Goal: Task Accomplishment & Management: Manage account settings

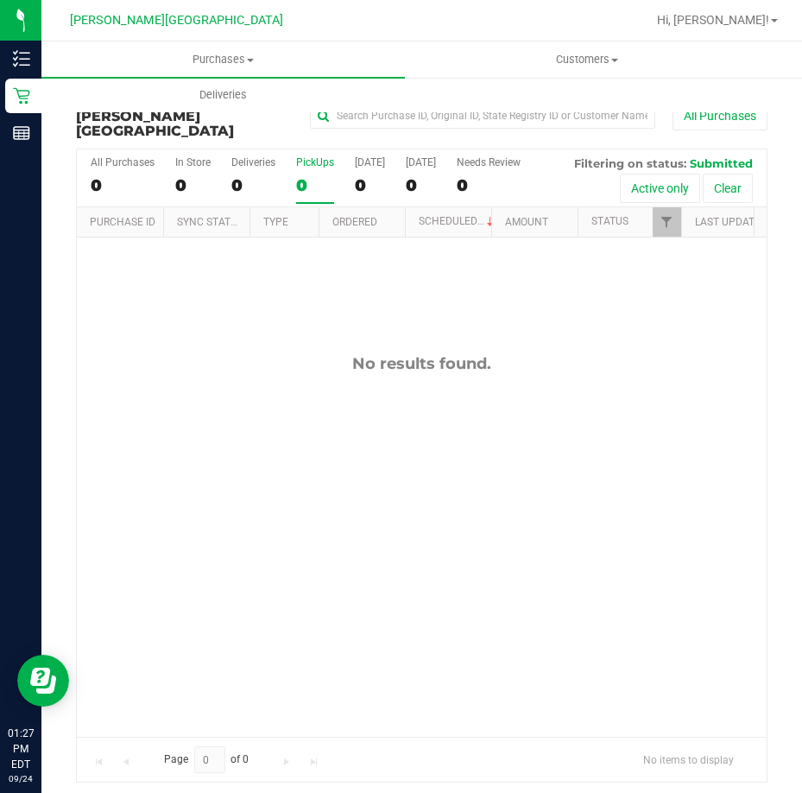
click at [312, 175] on div "0" at bounding box center [315, 185] width 38 height 20
click at [0, 0] on input "PickUps 0" at bounding box center [0, 0] width 0 height 0
click at [312, 156] on label "PickUps 0" at bounding box center [315, 179] width 38 height 47
click at [0, 0] on input "PickUps 0" at bounding box center [0, 0] width 0 height 0
click at [258, 175] on div "0" at bounding box center [253, 185] width 44 height 20
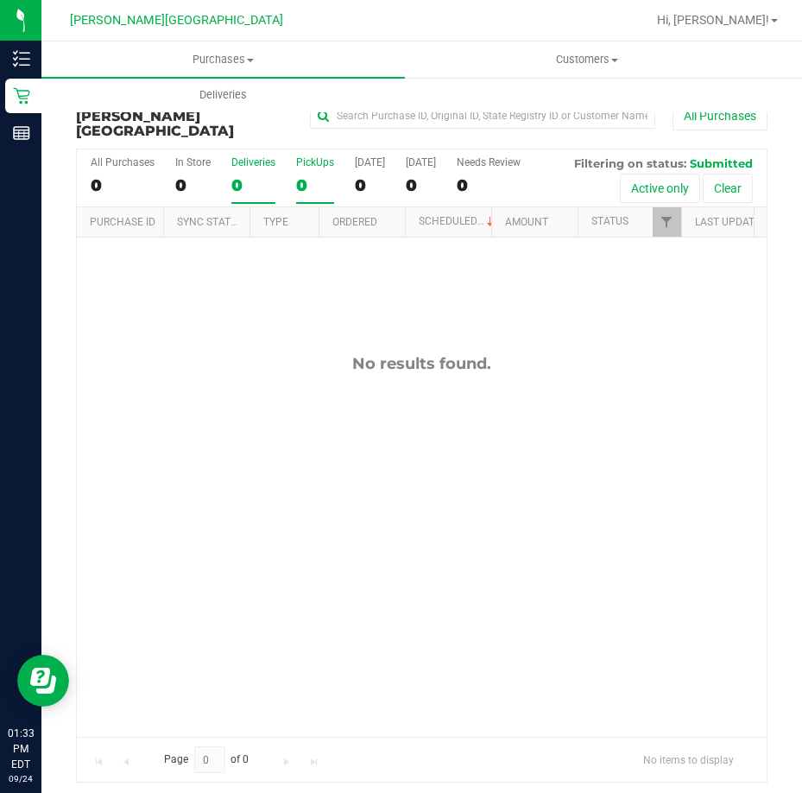
click at [0, 0] on input "Deliveries 0" at bounding box center [0, 0] width 0 height 0
click at [314, 156] on label "PickUps 0" at bounding box center [315, 179] width 38 height 47
click at [0, 0] on input "PickUps 0" at bounding box center [0, 0] width 0 height 0
click at [612, 368] on div "No results found." at bounding box center [422, 545] width 690 height 616
click at [296, 156] on label "PickUps 0" at bounding box center [315, 179] width 38 height 47
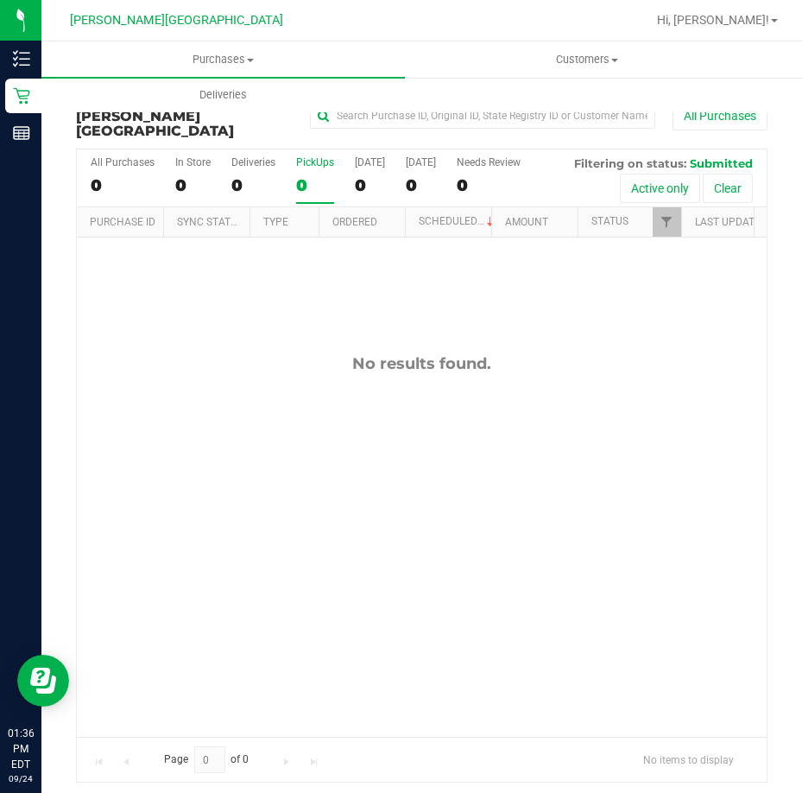
click at [0, 0] on input "PickUps 0" at bounding box center [0, 0] width 0 height 0
drag, startPoint x: 287, startPoint y: 477, endPoint x: 299, endPoint y: 309, distance: 167.9
click at [294, 459] on div "No results found." at bounding box center [422, 545] width 690 height 616
click at [320, 175] on div "0" at bounding box center [315, 185] width 38 height 20
click at [0, 0] on input "PickUps 0" at bounding box center [0, 0] width 0 height 0
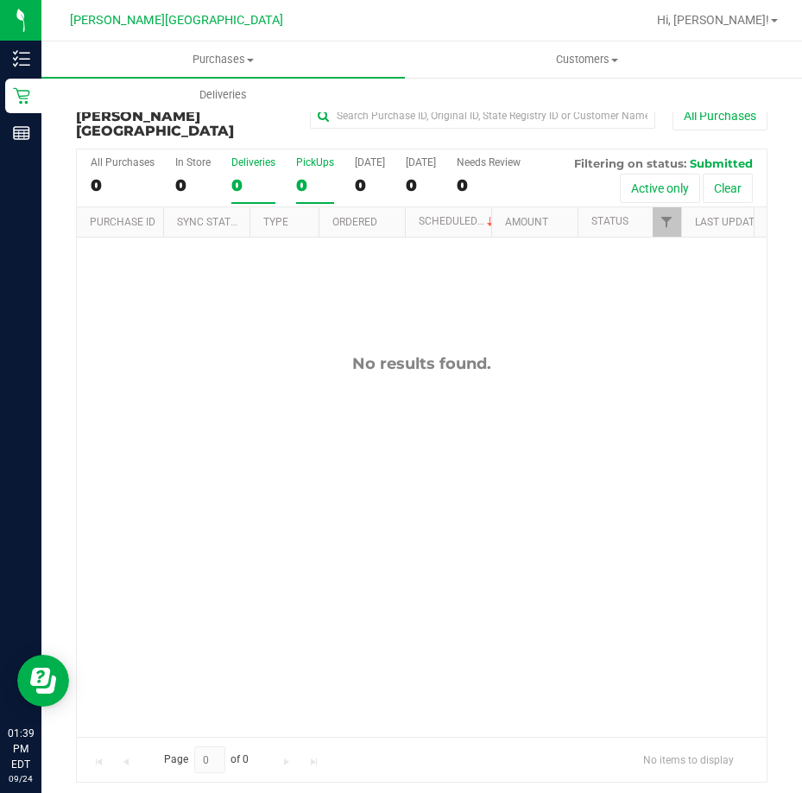
click at [247, 175] on div "0" at bounding box center [253, 185] width 44 height 20
click at [0, 0] on input "Deliveries 0" at bounding box center [0, 0] width 0 height 0
click at [302, 156] on label "PickUps 0" at bounding box center [315, 179] width 38 height 47
click at [0, 0] on input "PickUps 0" at bounding box center [0, 0] width 0 height 0
click at [304, 156] on div "PickUps" at bounding box center [315, 162] width 38 height 12
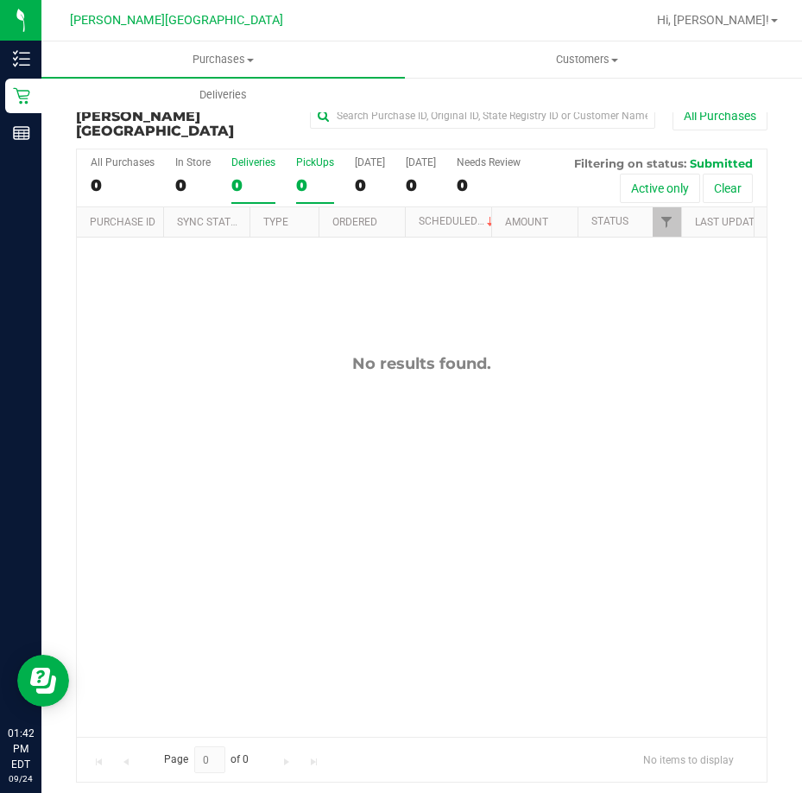
click at [252, 175] on div "0" at bounding box center [253, 185] width 44 height 20
click at [0, 0] on input "Deliveries 0" at bounding box center [0, 0] width 0 height 0
click at [312, 157] on label "PickUps 0" at bounding box center [315, 179] width 38 height 47
click at [0, 0] on input "PickUps 0" at bounding box center [0, 0] width 0 height 0
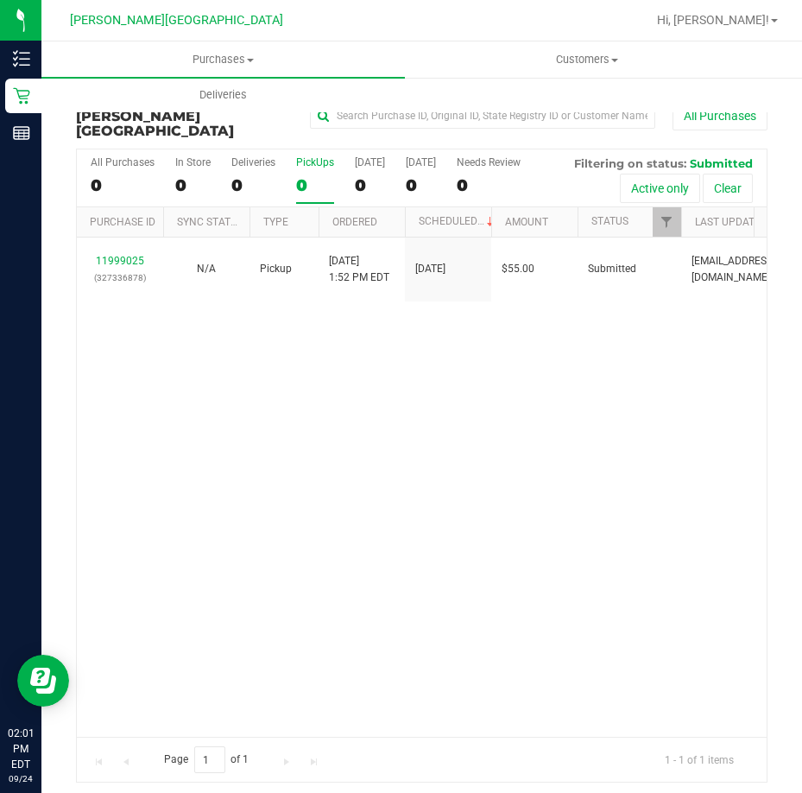
click at [252, 414] on div "11999025 (327336878) N/A Pickup [DATE] 1:52 PM EDT 9/24/2025 $55.00 Submitted […" at bounding box center [422, 486] width 690 height 499
click at [261, 156] on div "Deliveries" at bounding box center [253, 162] width 44 height 12
click at [0, 0] on input "Deliveries 0" at bounding box center [0, 0] width 0 height 0
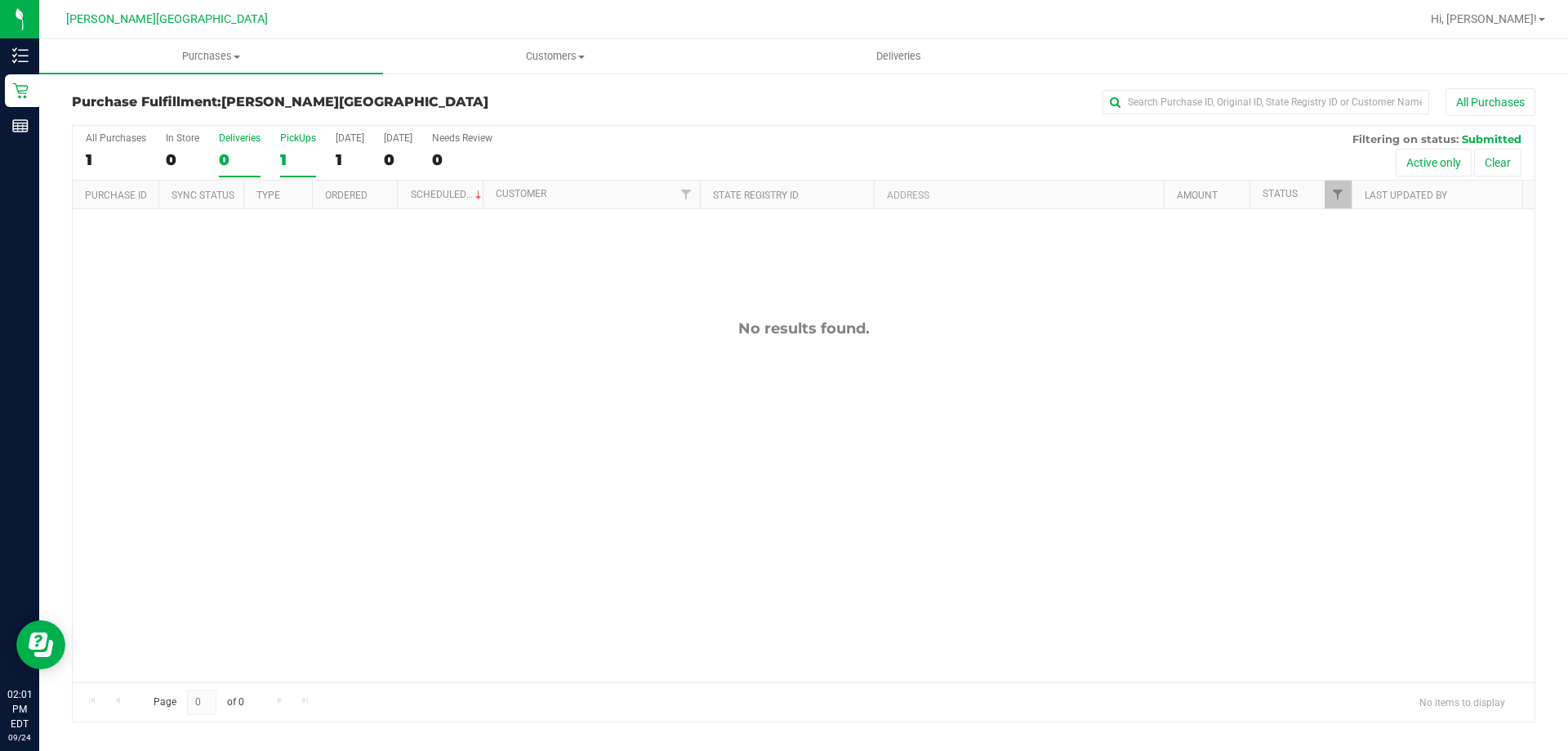
click at [306, 145] on label "PickUps 1" at bounding box center [298, 154] width 36 height 44
click at [0, 0] on input "PickUps 1" at bounding box center [0, 0] width 0 height 0
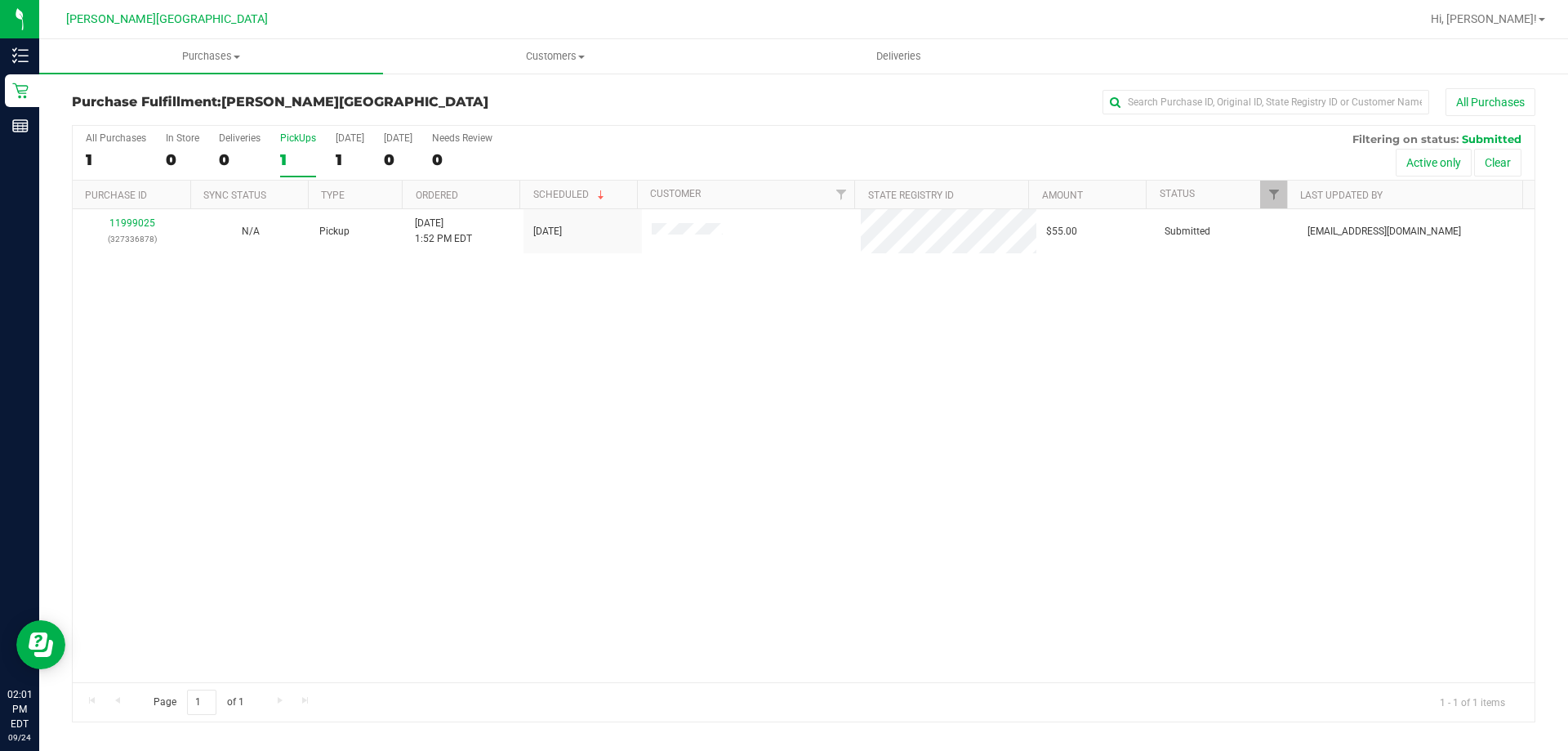
click at [409, 491] on div "11999025 (327336878) N/A Pickup [DATE] 1:52 PM EDT 9/24/2025 $55.00 Submitted […" at bounding box center [804, 445] width 1462 height 473
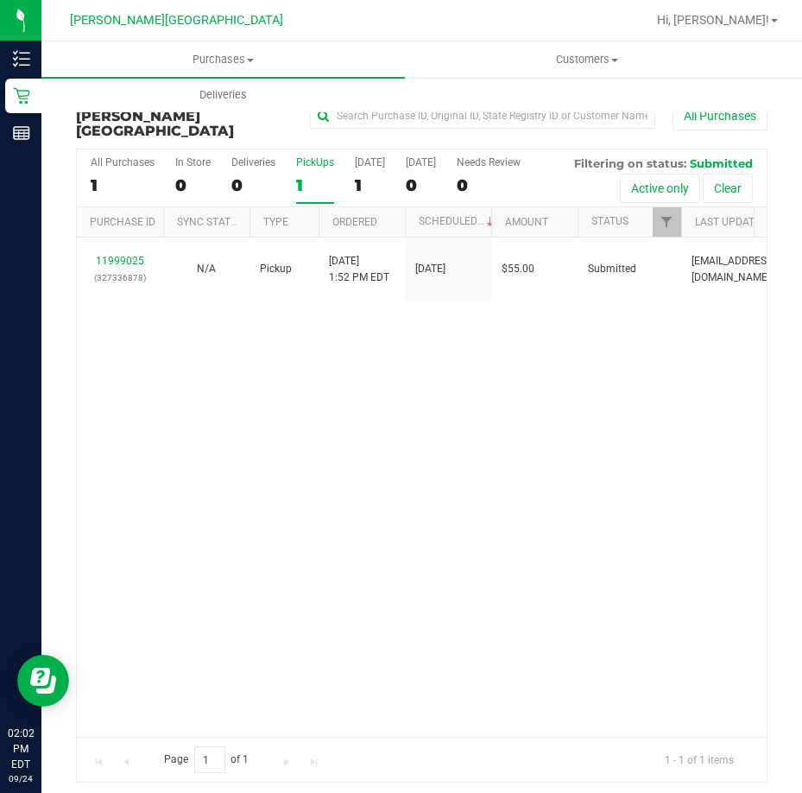
drag, startPoint x: 585, startPoint y: 480, endPoint x: 709, endPoint y: 188, distance: 316.9
click at [591, 479] on div "11999025 (327336878) N/A Pickup [DATE] 1:52 PM EDT 9/24/2025 $55.00 Submitted […" at bounding box center [422, 486] width 690 height 499
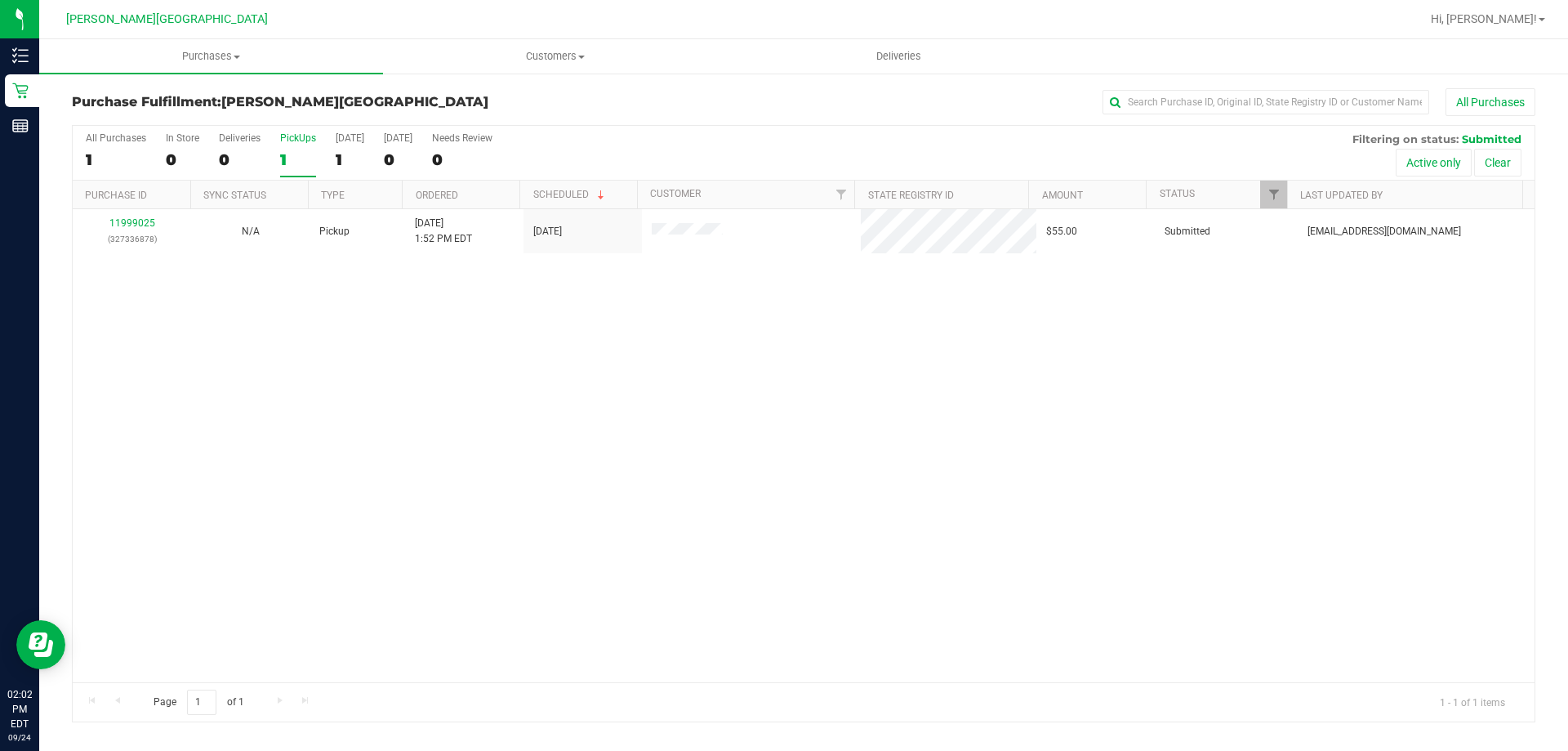
click at [758, 394] on div "11999025 (327336878) N/A Pickup [DATE] 1:52 PM EDT 9/24/2025 $55.00 Submitted […" at bounding box center [804, 445] width 1462 height 473
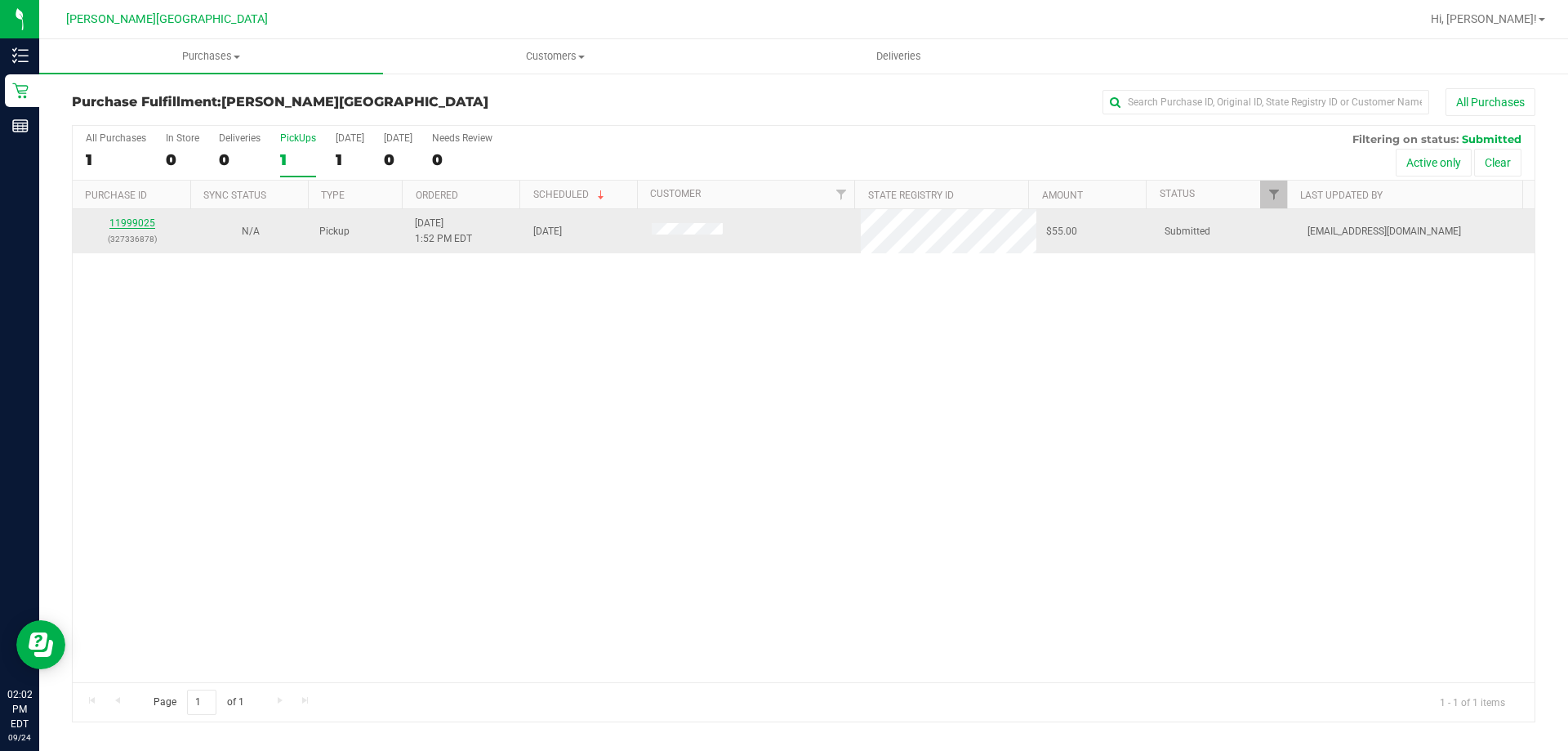
click at [142, 224] on link "11999025" at bounding box center [132, 223] width 45 height 11
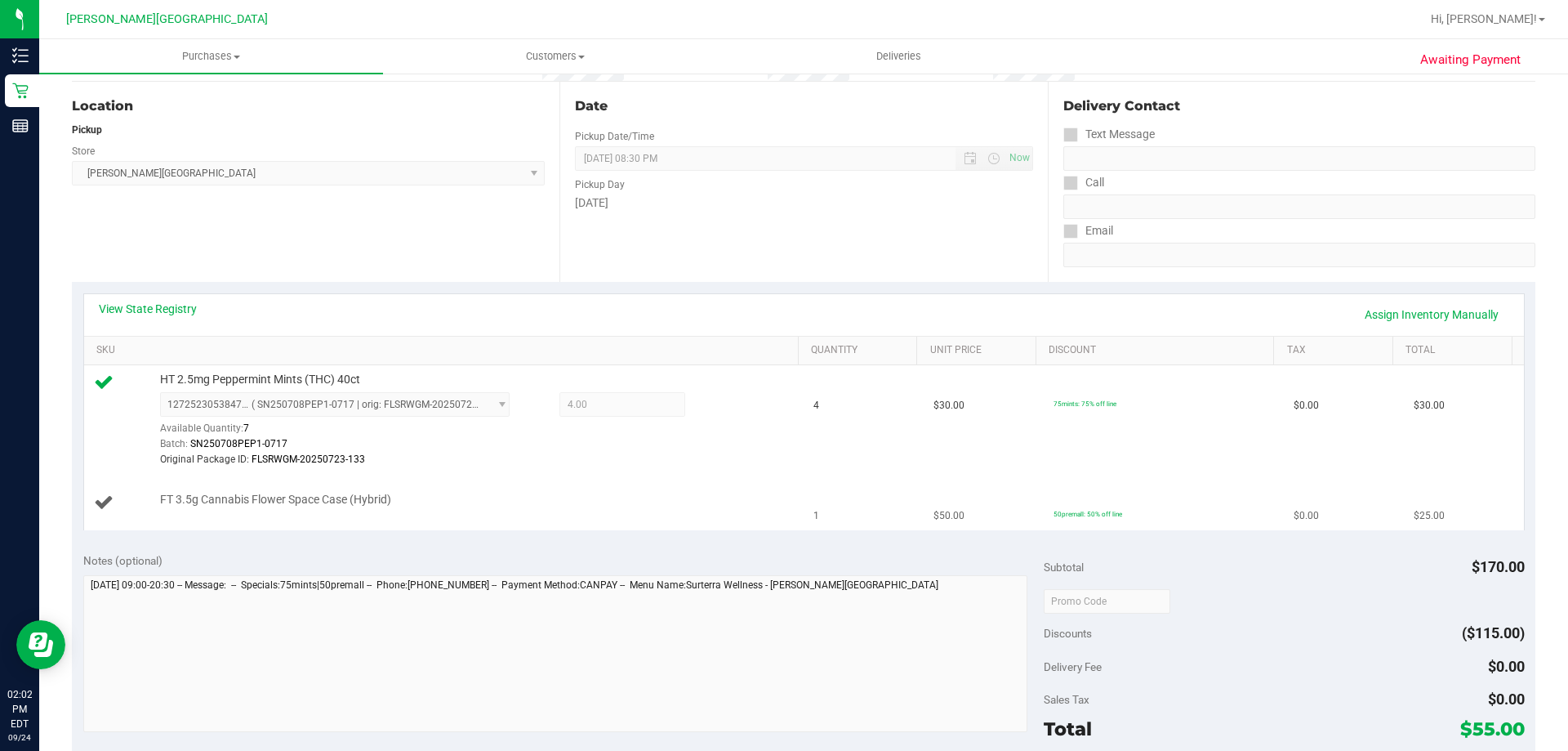
scroll to position [164, 0]
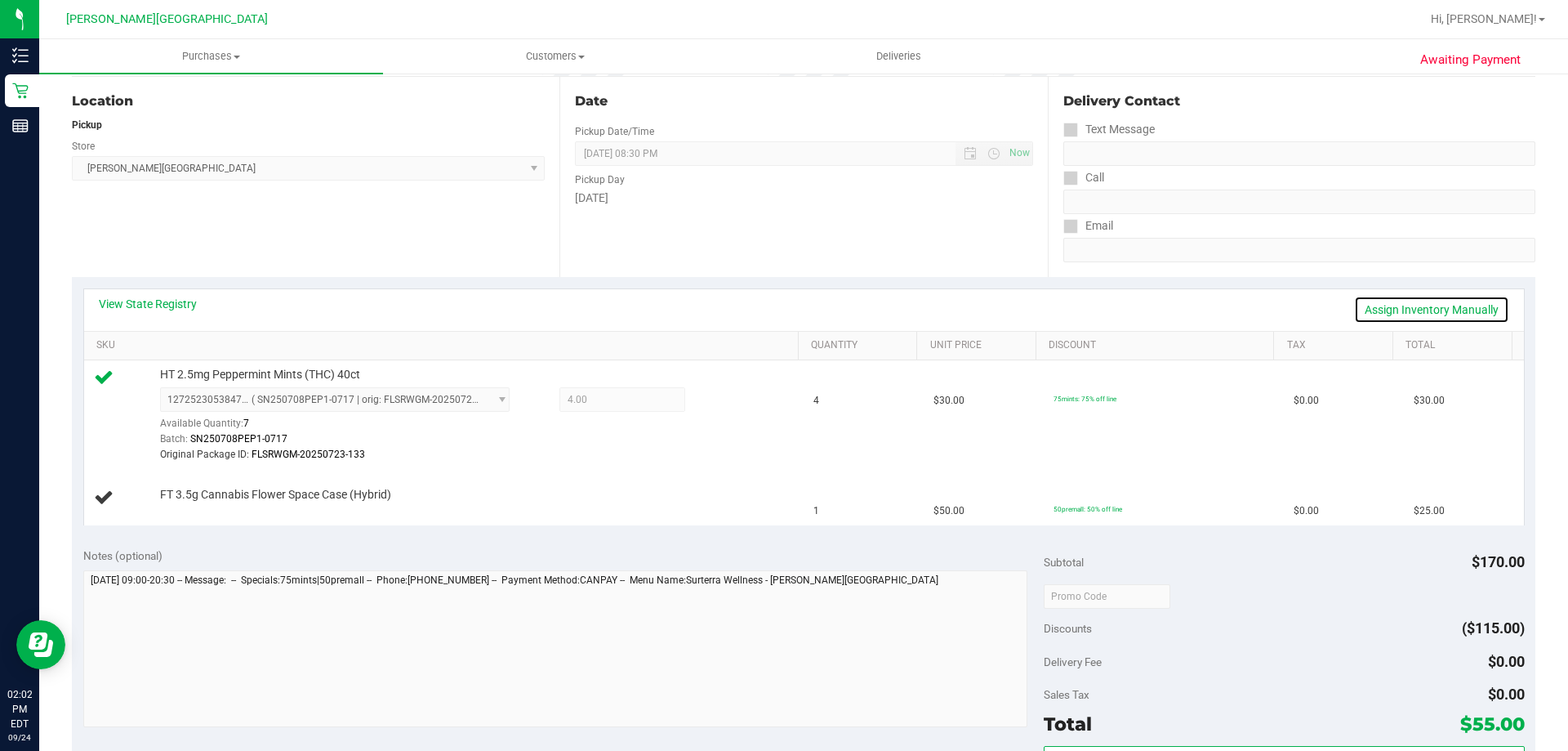
click at [758, 306] on link "Assign Inventory Manually" at bounding box center [1432, 309] width 155 height 27
click at [758, 306] on link "Save & Exit" at bounding box center [1470, 309] width 77 height 27
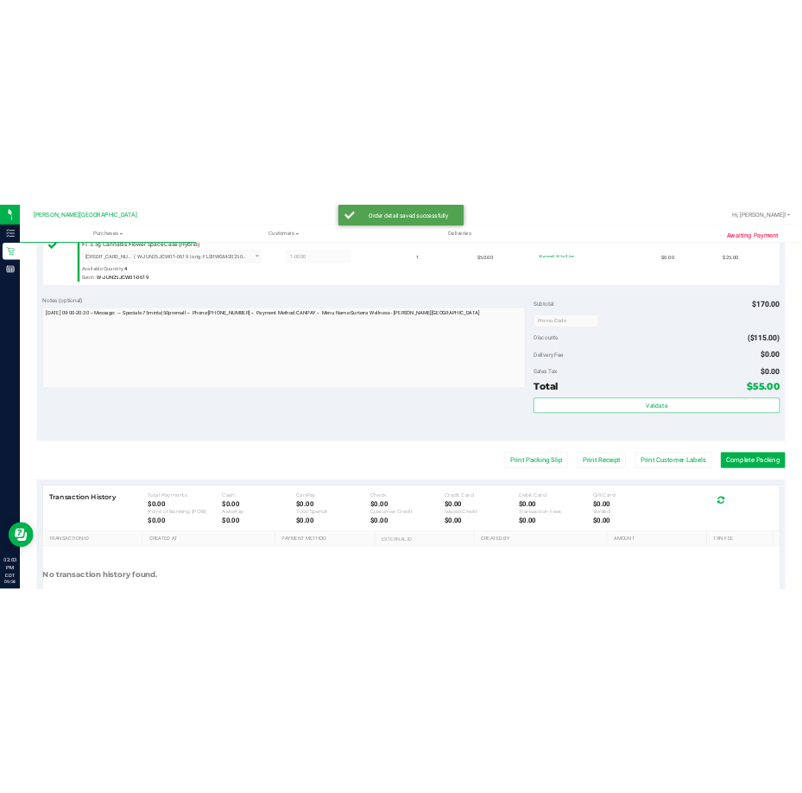
scroll to position [604, 0]
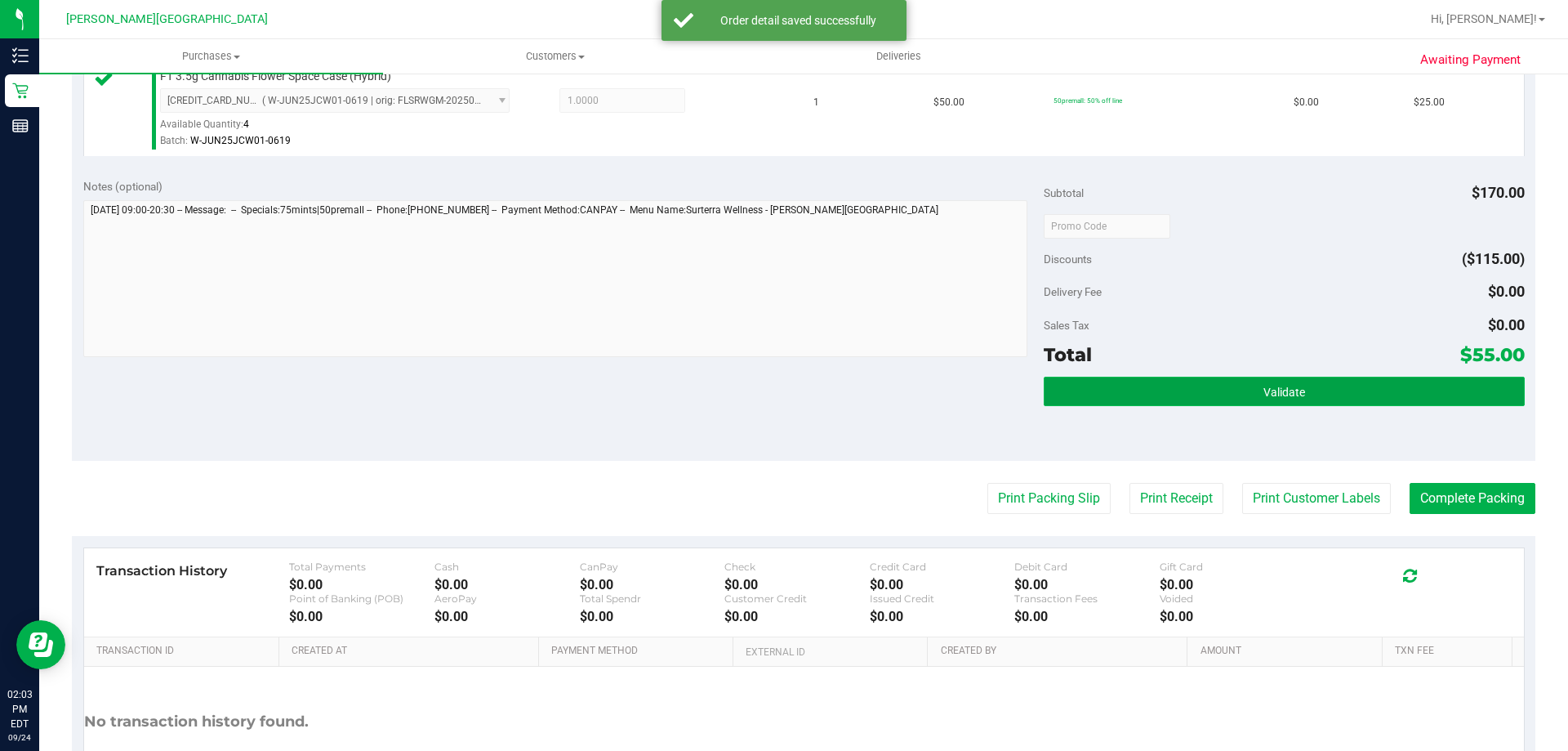
click at [758, 382] on button "Validate" at bounding box center [1283, 391] width 480 height 29
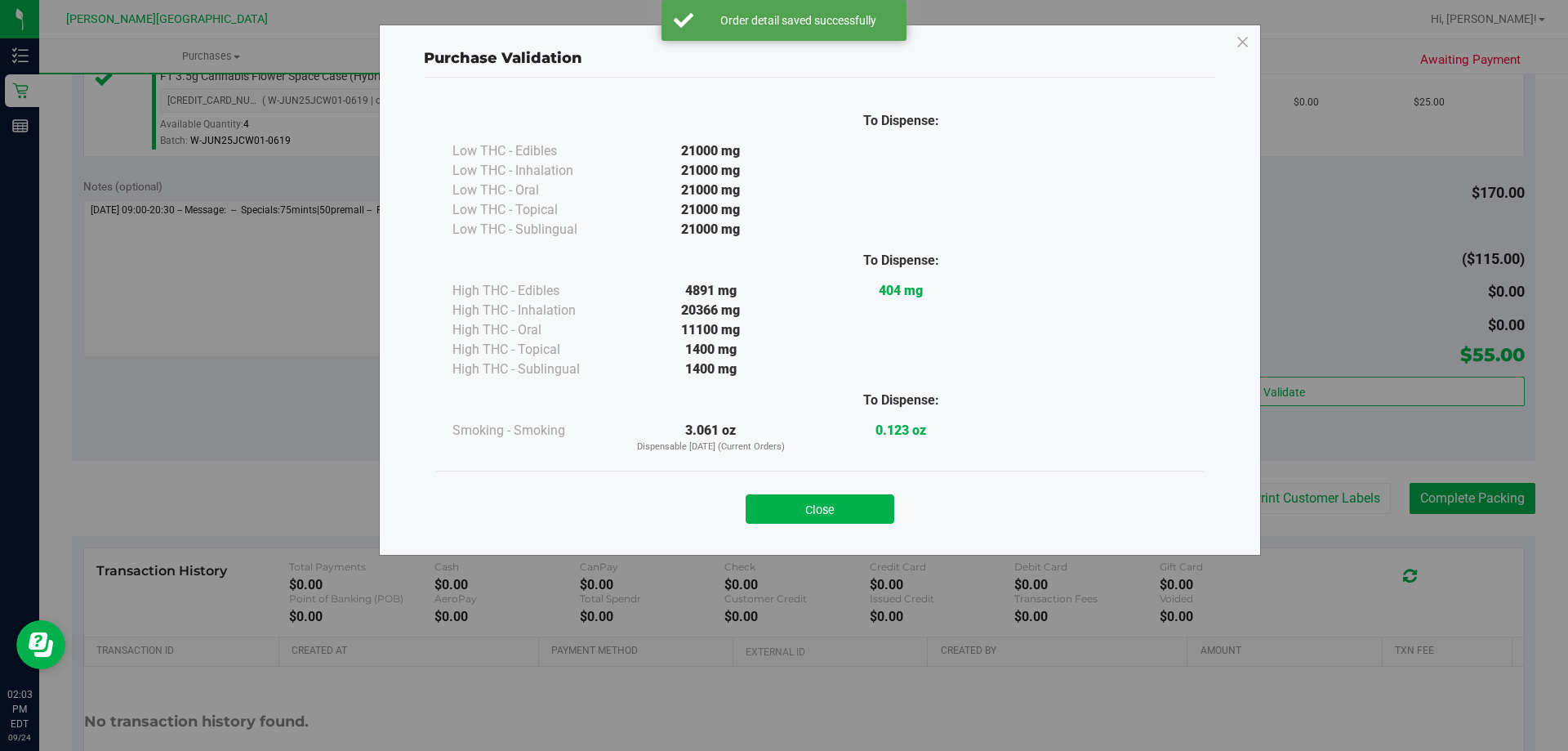
drag, startPoint x: 837, startPoint y: 519, endPoint x: 894, endPoint y: 517, distance: 57.0
click at [758, 517] on button "Close" at bounding box center [819, 508] width 148 height 29
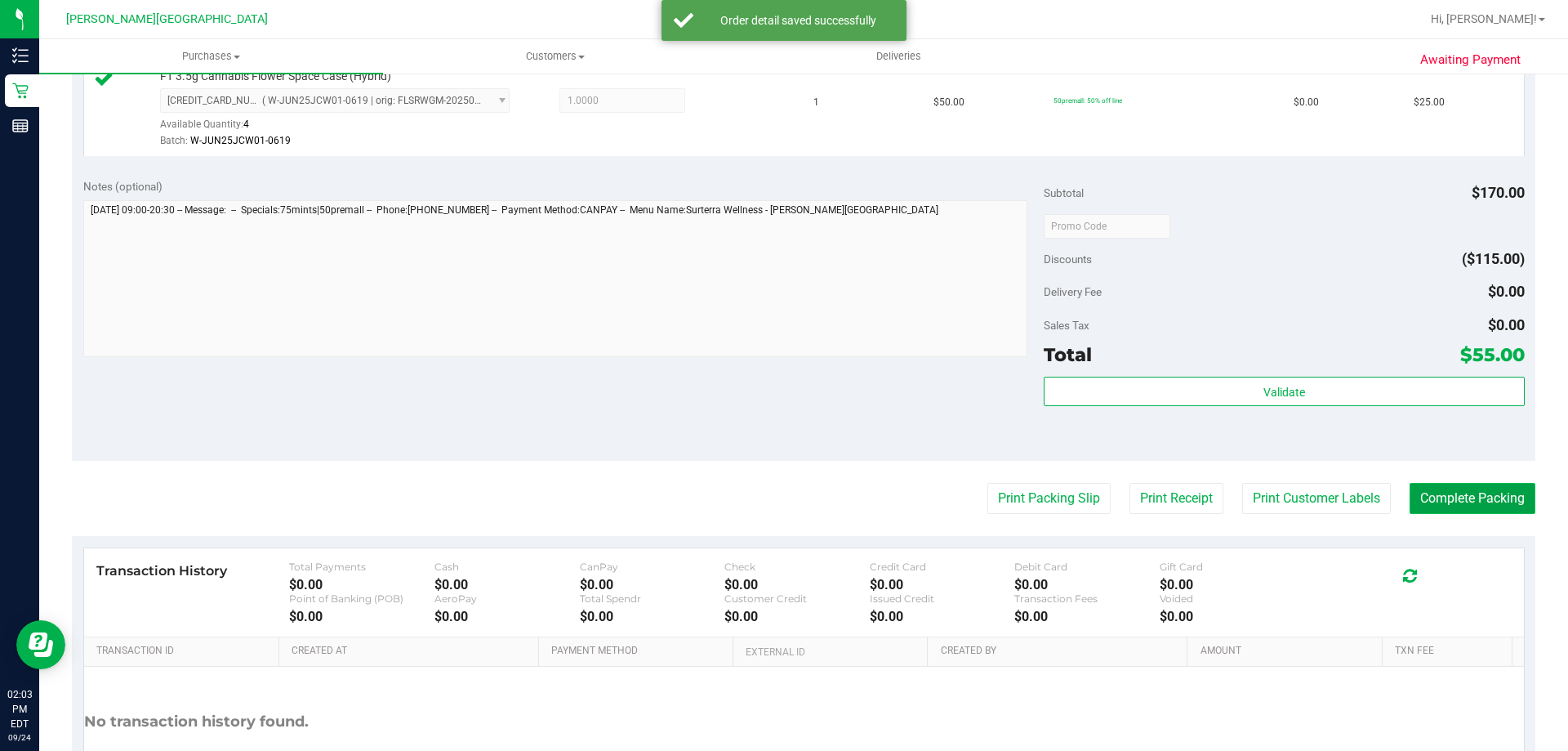
drag, startPoint x: 1455, startPoint y: 498, endPoint x: 1459, endPoint y: 487, distance: 11.7
click at [758, 498] on button "Complete Packing" at bounding box center [1472, 498] width 126 height 31
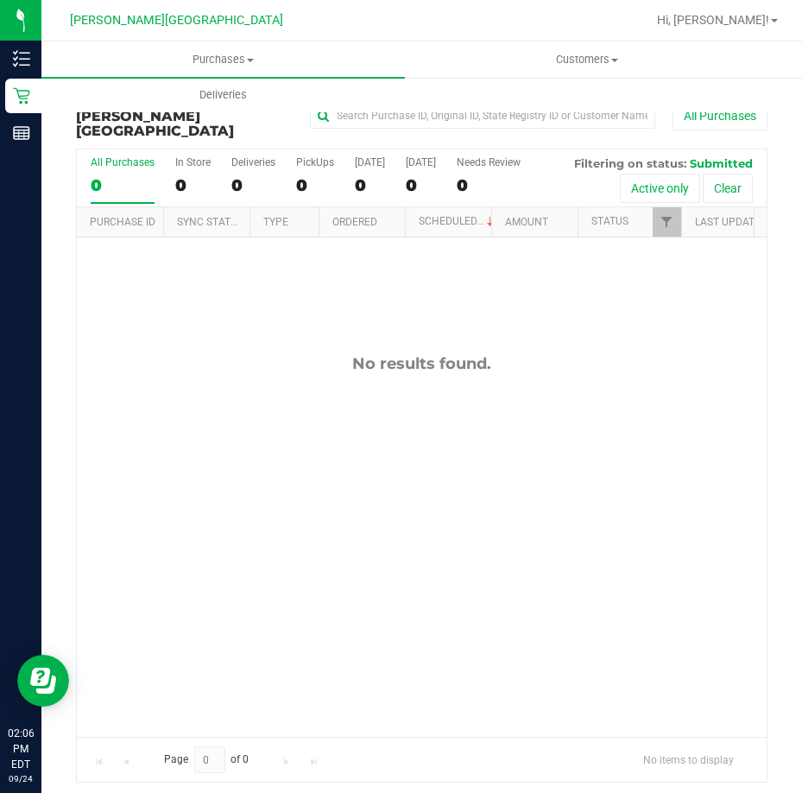
drag, startPoint x: 483, startPoint y: 363, endPoint x: 421, endPoint y: 252, distance: 126.8
click at [480, 346] on div "No results found." at bounding box center [422, 545] width 690 height 616
click at [317, 158] on label "PickUps 0" at bounding box center [315, 179] width 38 height 47
click at [0, 0] on input "PickUps 0" at bounding box center [0, 0] width 0 height 0
click at [237, 175] on div "0" at bounding box center [253, 185] width 44 height 20
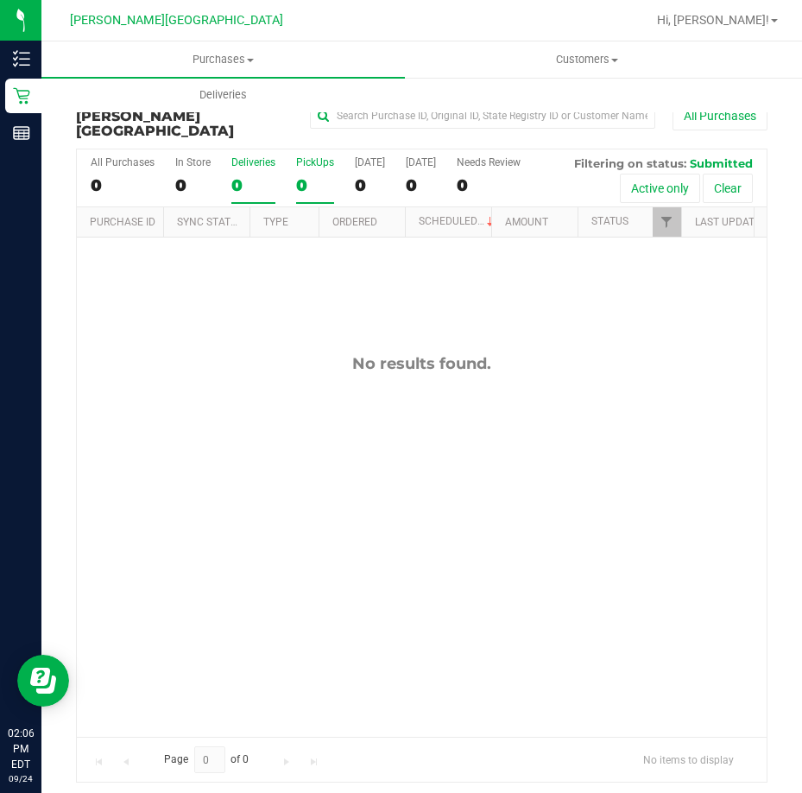
click at [0, 0] on input "Deliveries 0" at bounding box center [0, 0] width 0 height 0
click at [307, 175] on div "0" at bounding box center [315, 185] width 38 height 20
click at [0, 0] on input "PickUps 0" at bounding box center [0, 0] width 0 height 0
